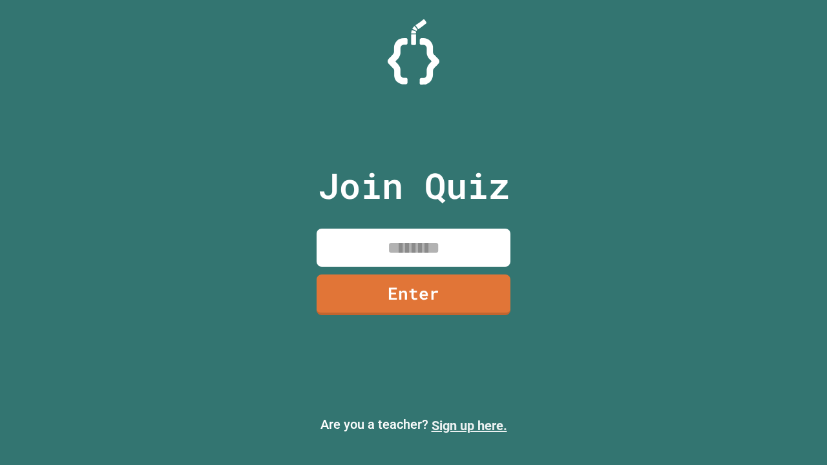
click at [469, 426] on link "Sign up here." at bounding box center [470, 426] width 76 height 16
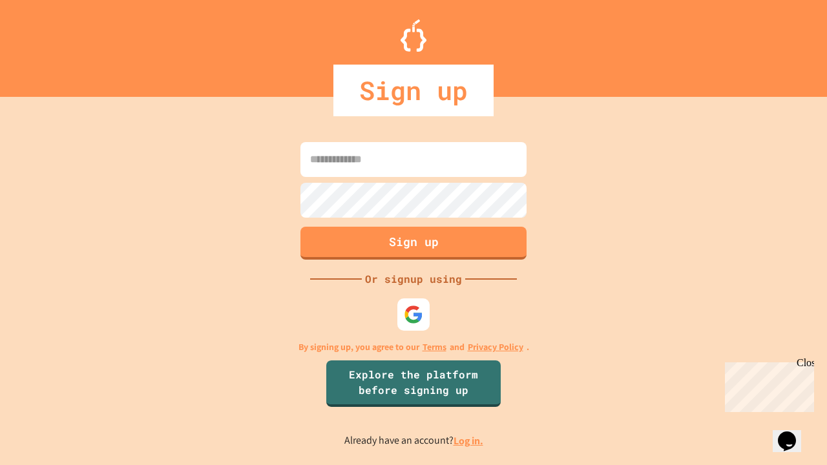
click at [469, 441] on link "Log in." at bounding box center [469, 441] width 30 height 14
